Goal: Communication & Community: Answer question/provide support

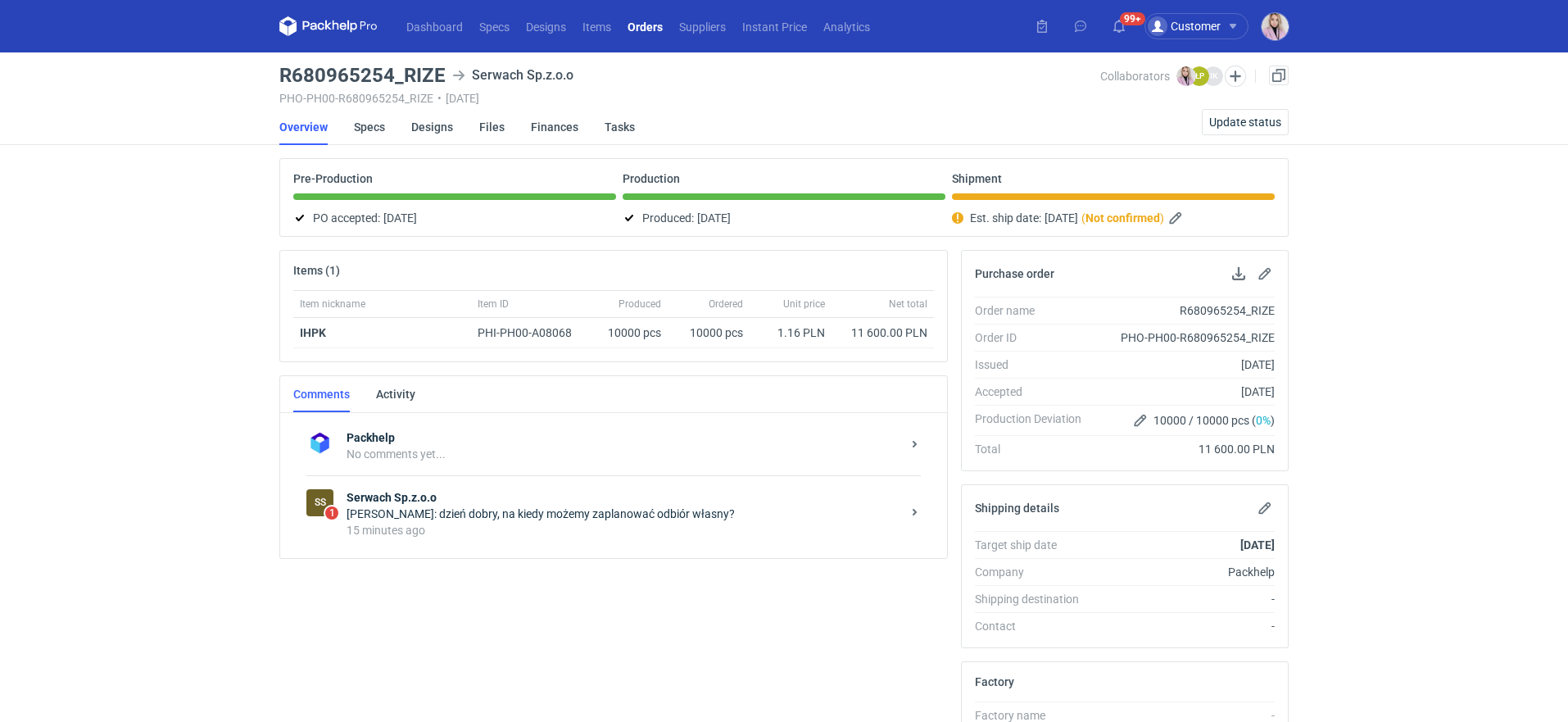
click at [485, 492] on strong "Serwach Sp.z.o.o" at bounding box center [624, 497] width 554 height 17
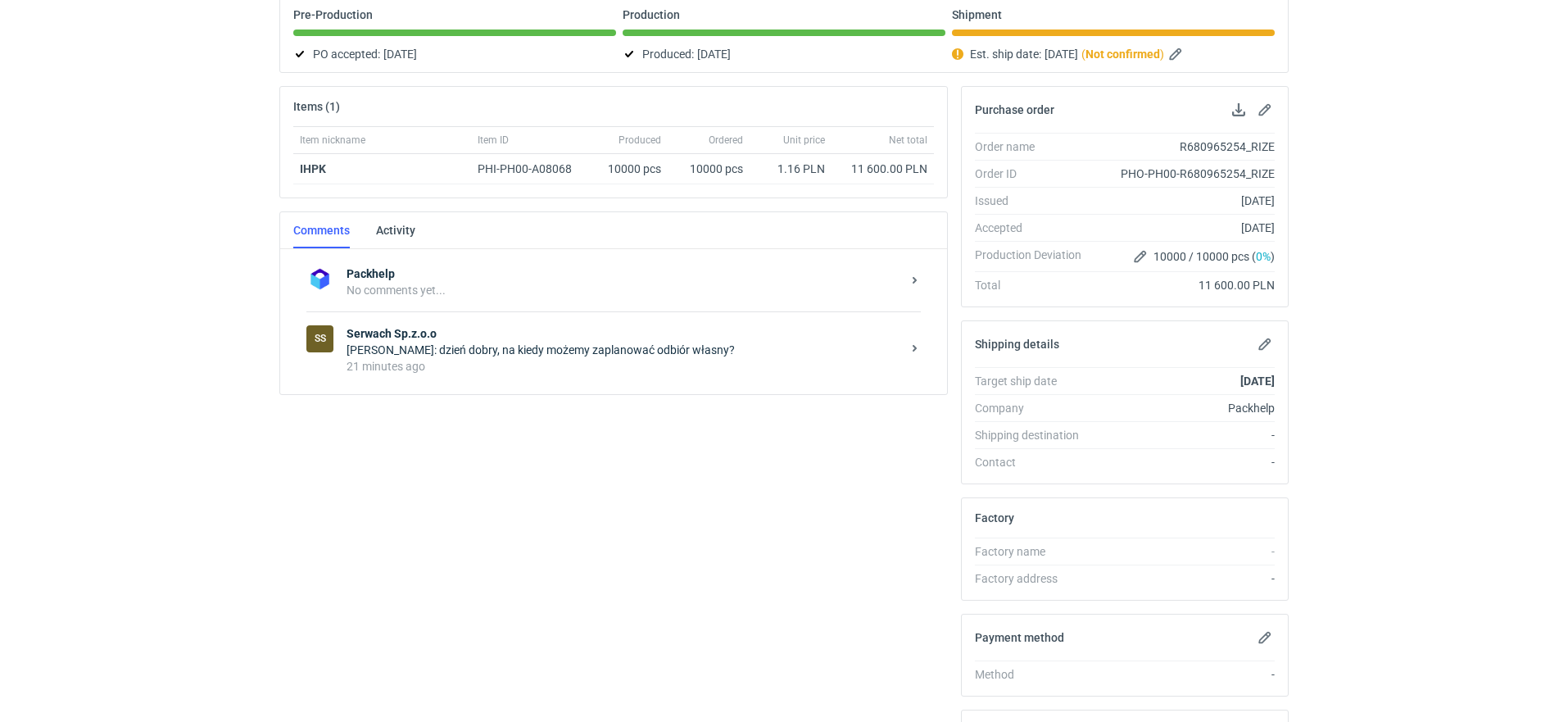
click at [500, 363] on div "21 minutes ago" at bounding box center [624, 366] width 554 height 17
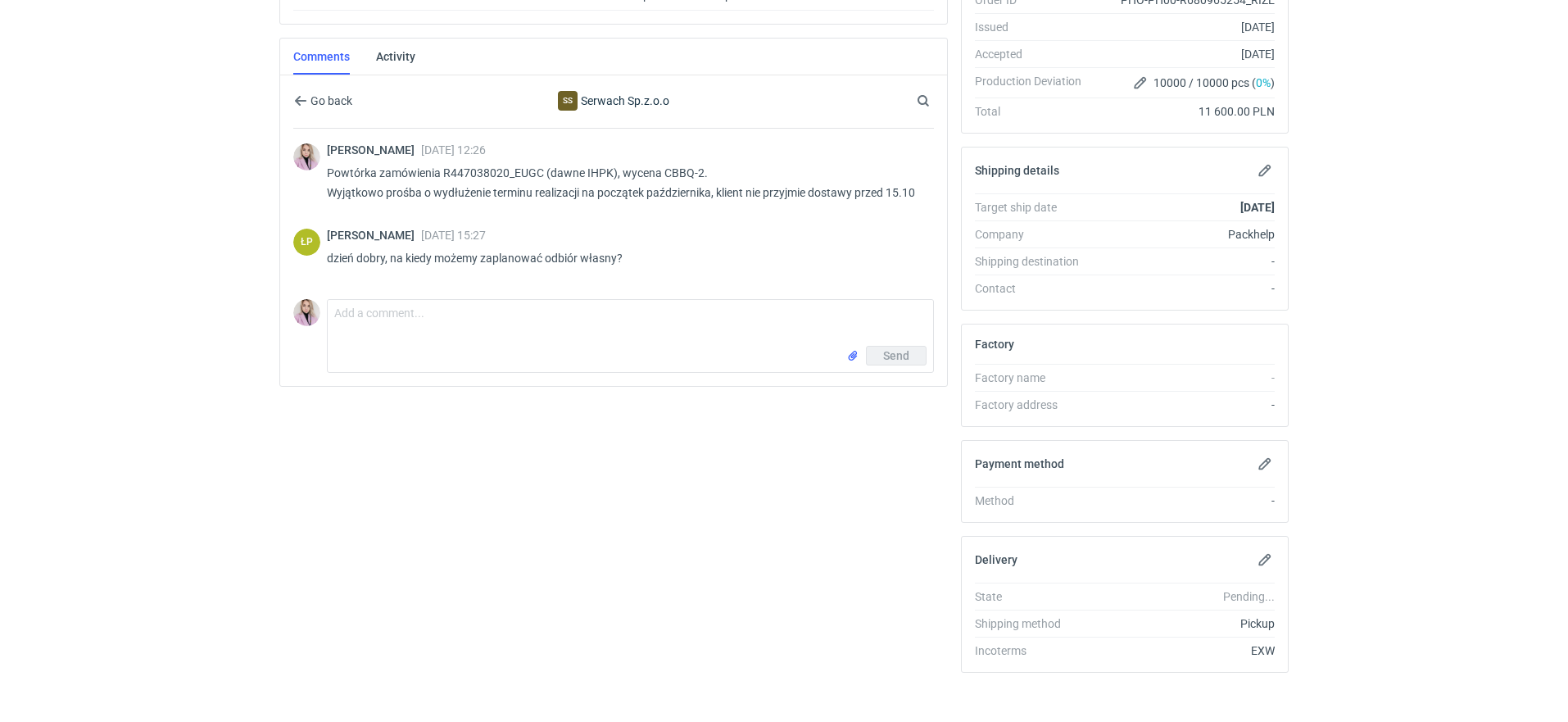
scroll to position [346, 0]
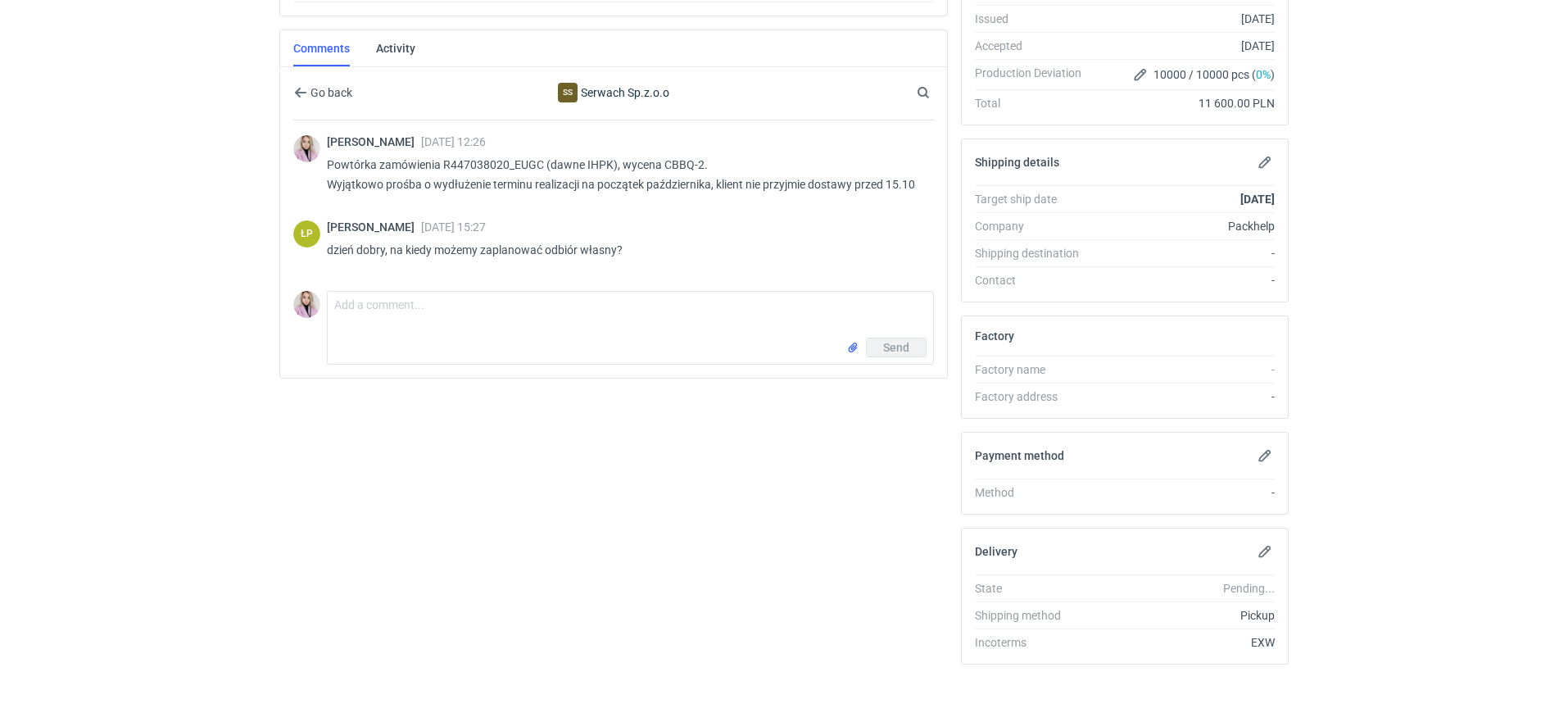
click at [391, 340] on div "Send" at bounding box center [631, 351] width 606 height 27
click at [389, 266] on div "ŁP [PERSON_NAME] [DATE] 15:27 dzień dobry, na kiedy możemy zaplanować odbiór wł…" at bounding box center [613, 243] width 640 height 66
click at [359, 301] on textarea "Comment message" at bounding box center [631, 314] width 606 height 46
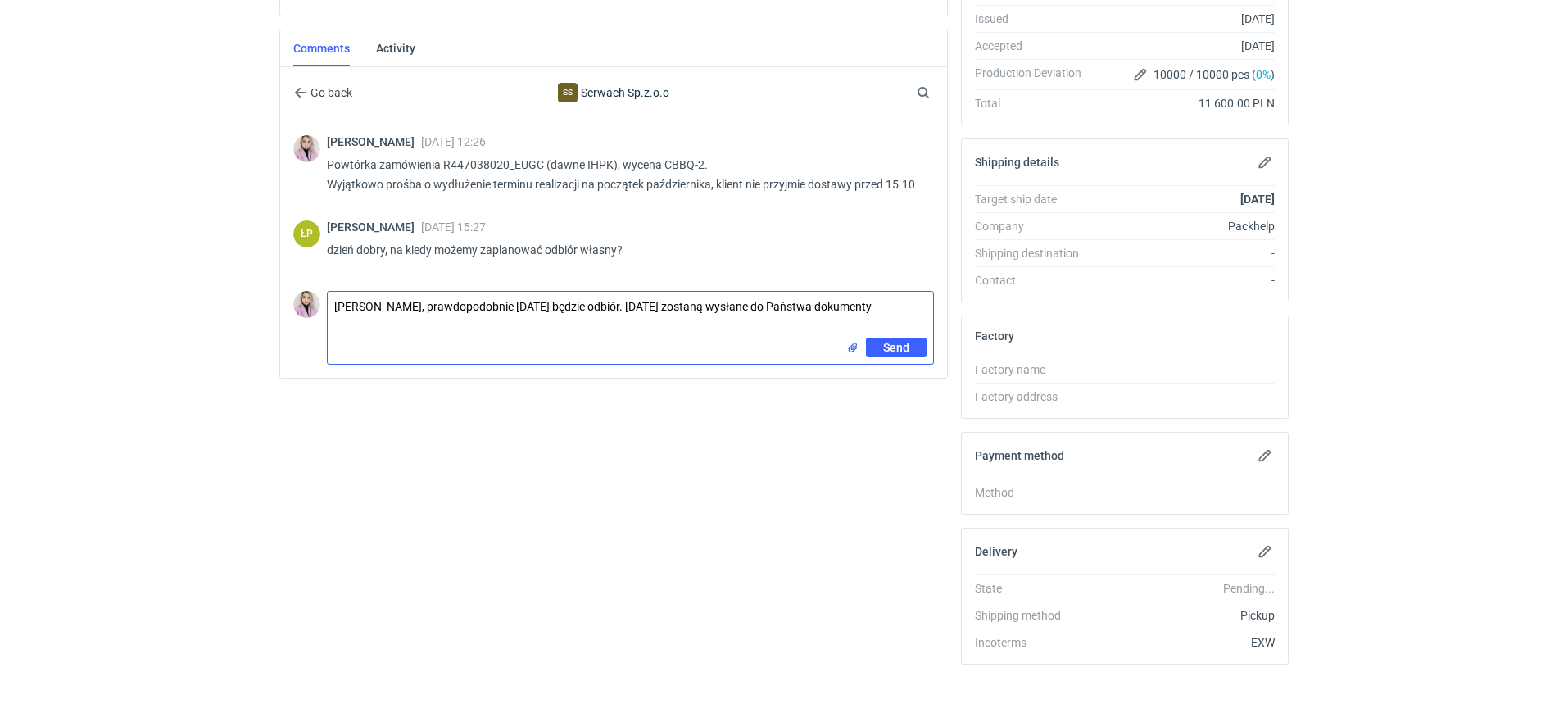
type textarea "[PERSON_NAME], prawdopodobnie [DATE] będzie odbiór. [DATE] zostaną wysłane do P…"
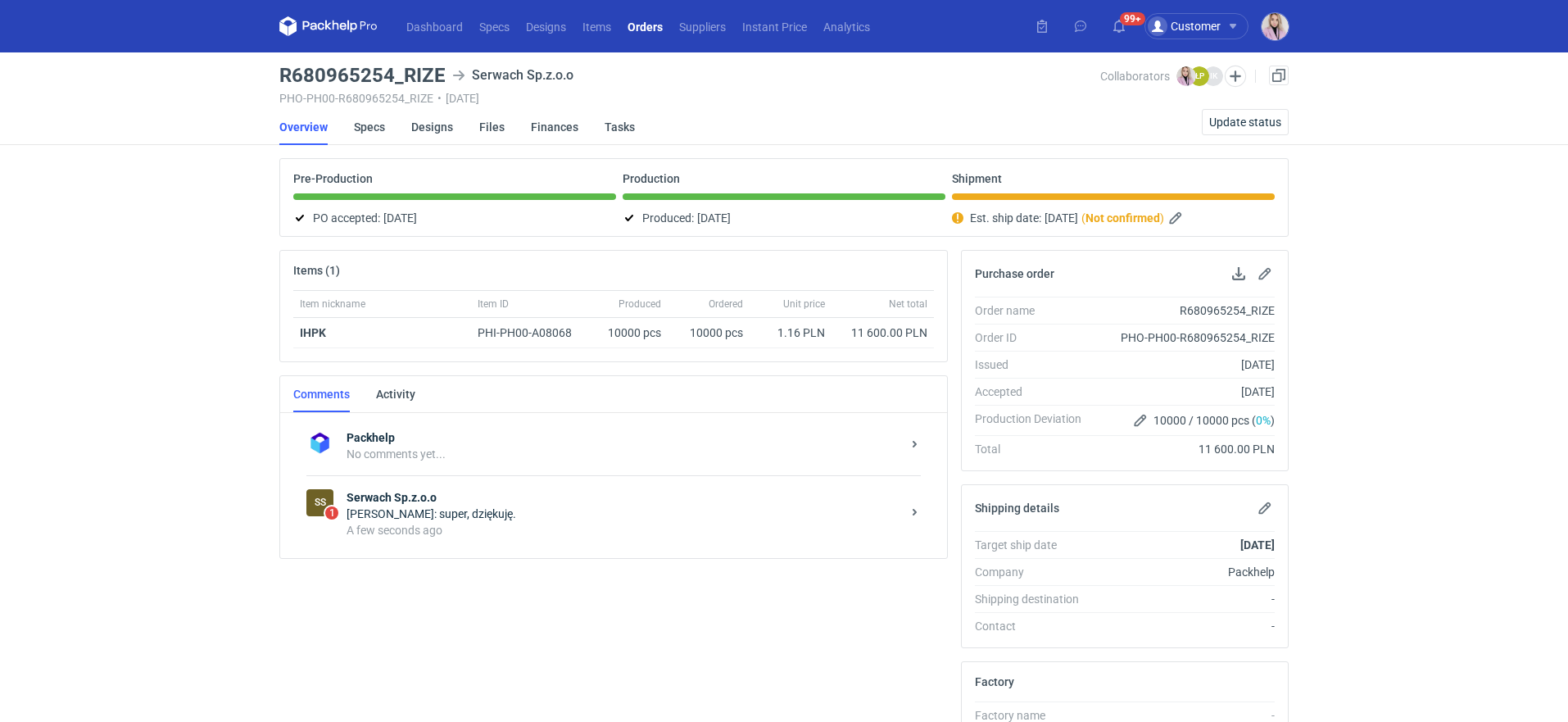
click at [538, 511] on div "Łukasz Postawa: super, dziękuję." at bounding box center [624, 514] width 554 height 17
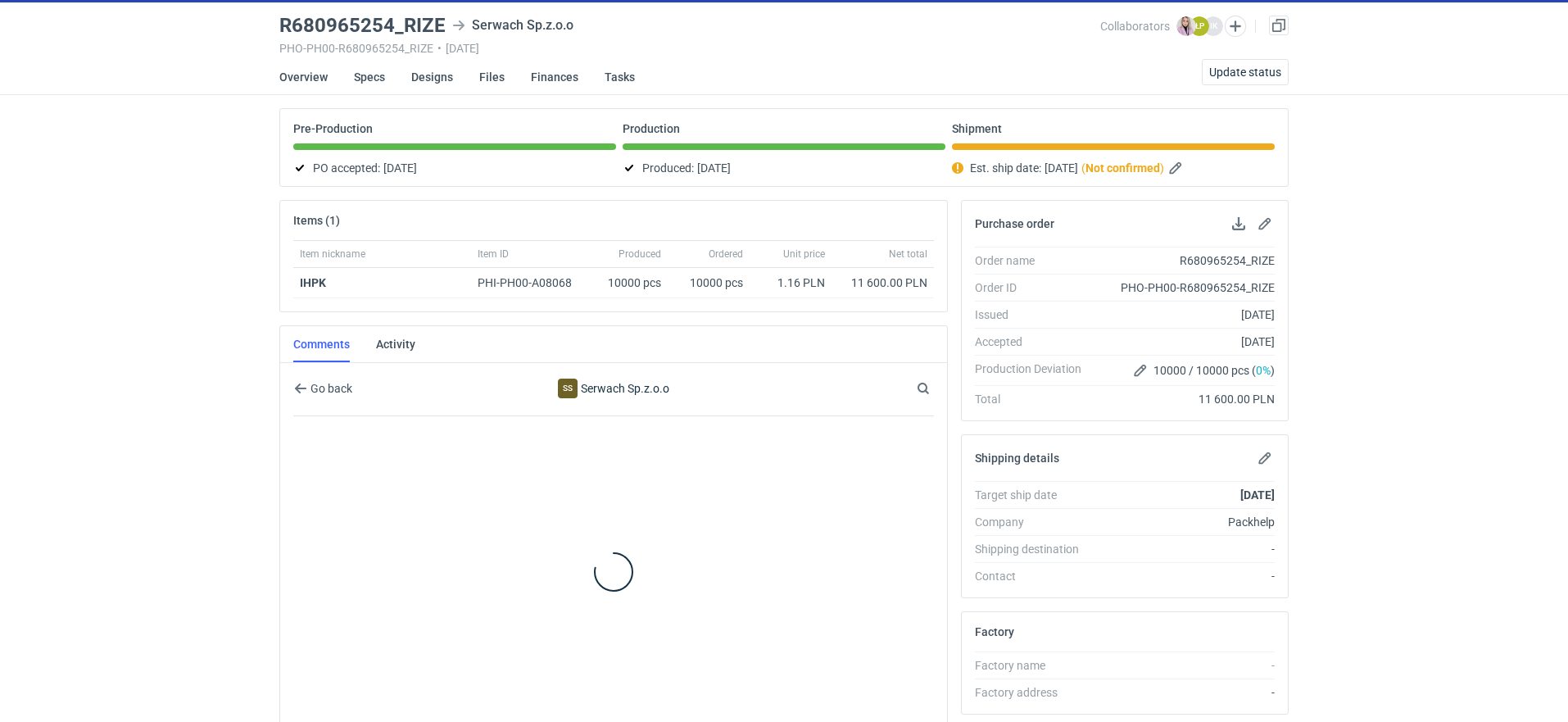
scroll to position [52, 0]
